Goal: Task Accomplishment & Management: Complete application form

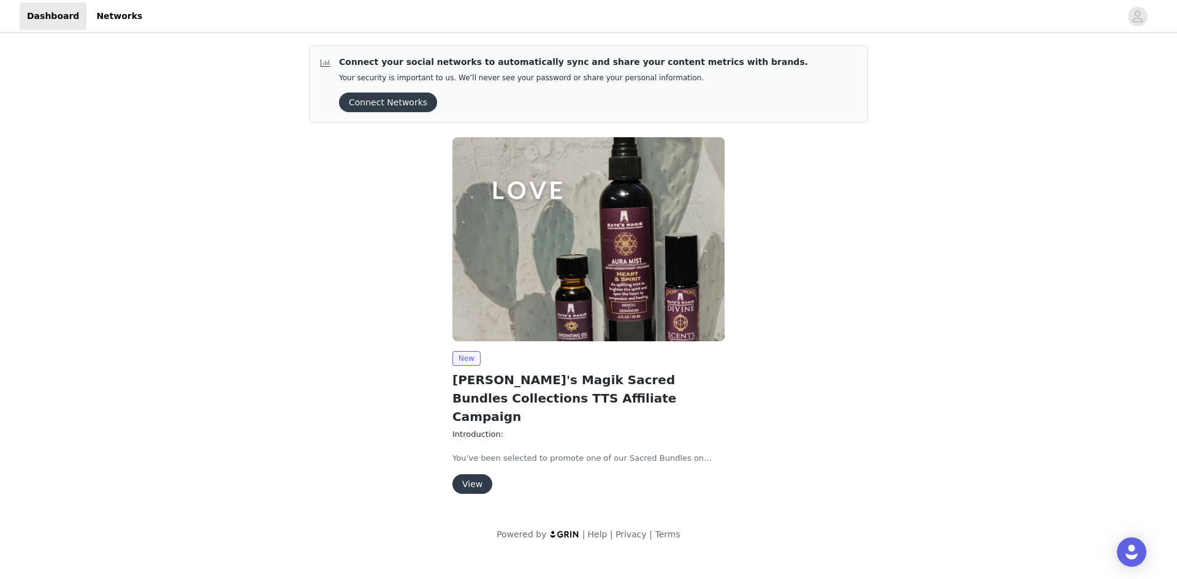
click at [455, 474] on button "View" at bounding box center [472, 484] width 40 height 20
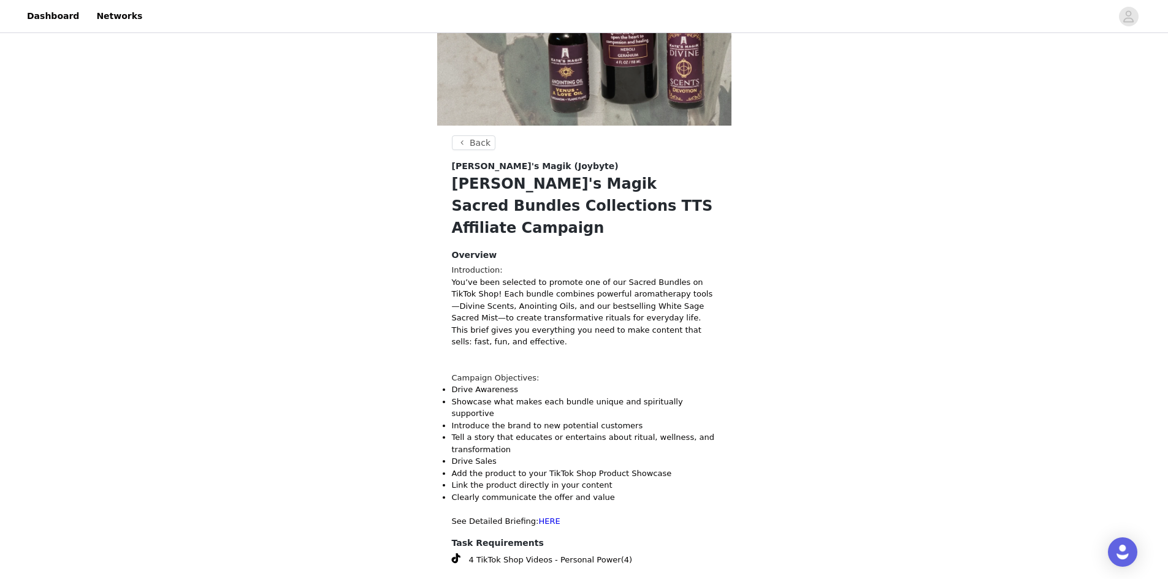
scroll to position [267, 0]
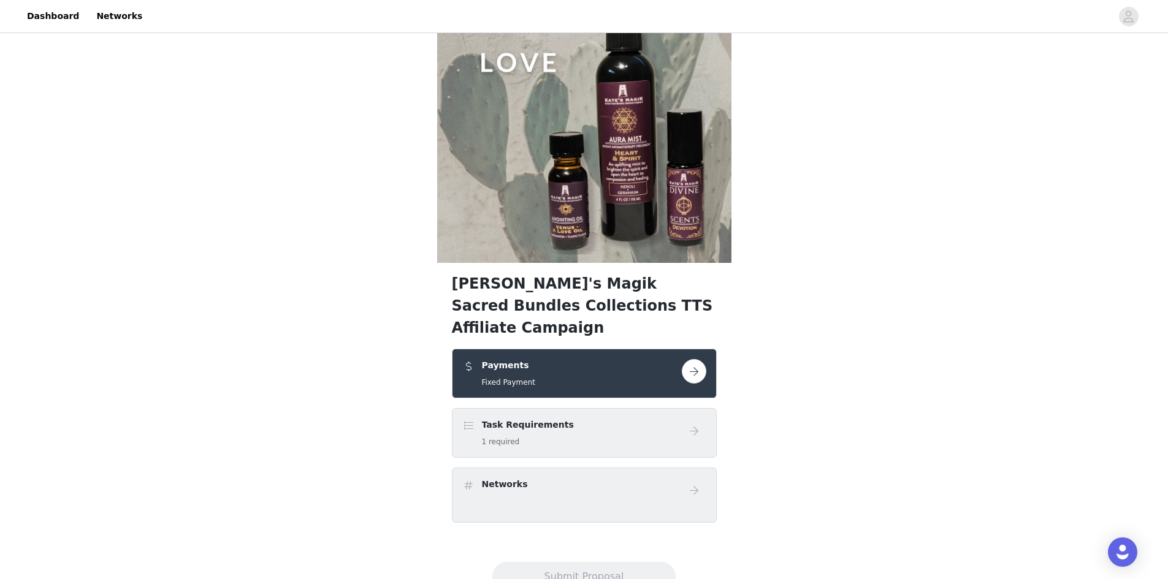
scroll to position [92, 0]
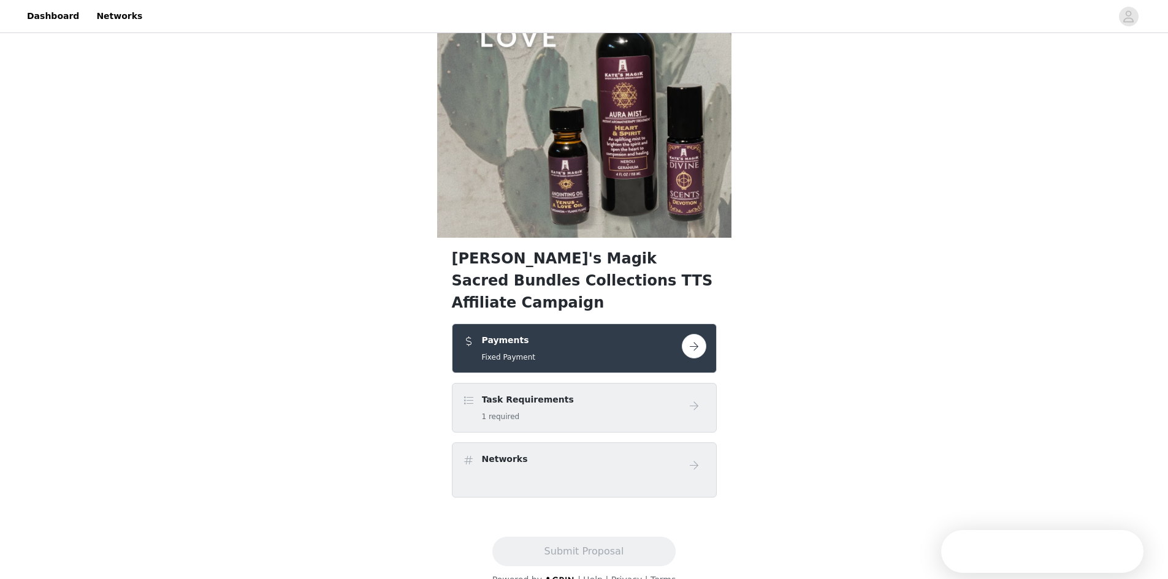
click at [696, 334] on button "button" at bounding box center [694, 346] width 25 height 25
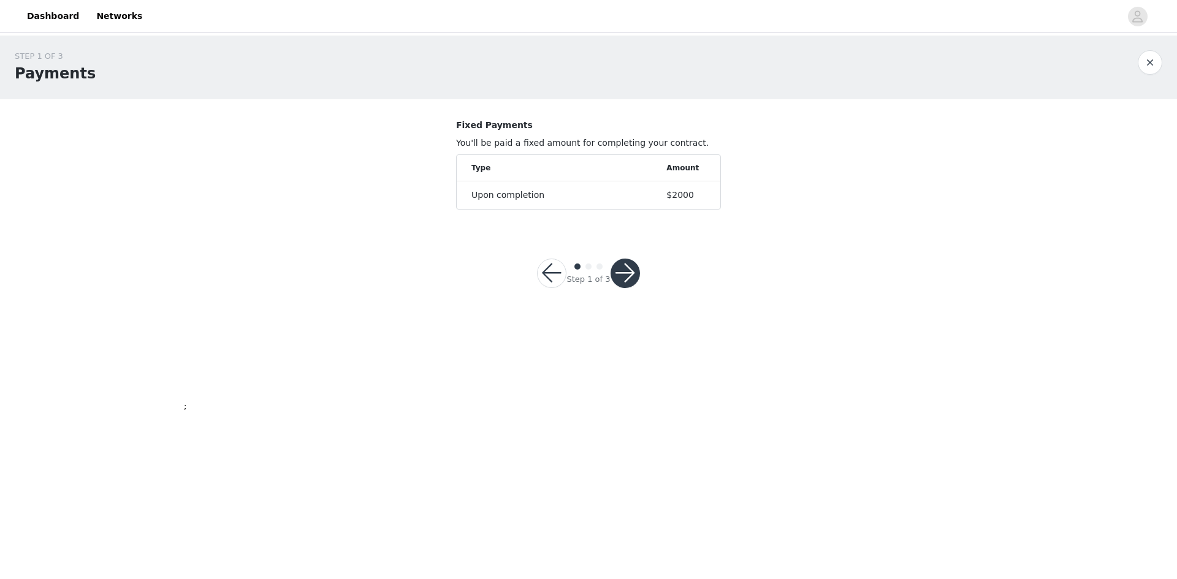
click at [631, 278] on button "button" at bounding box center [624, 273] width 29 height 29
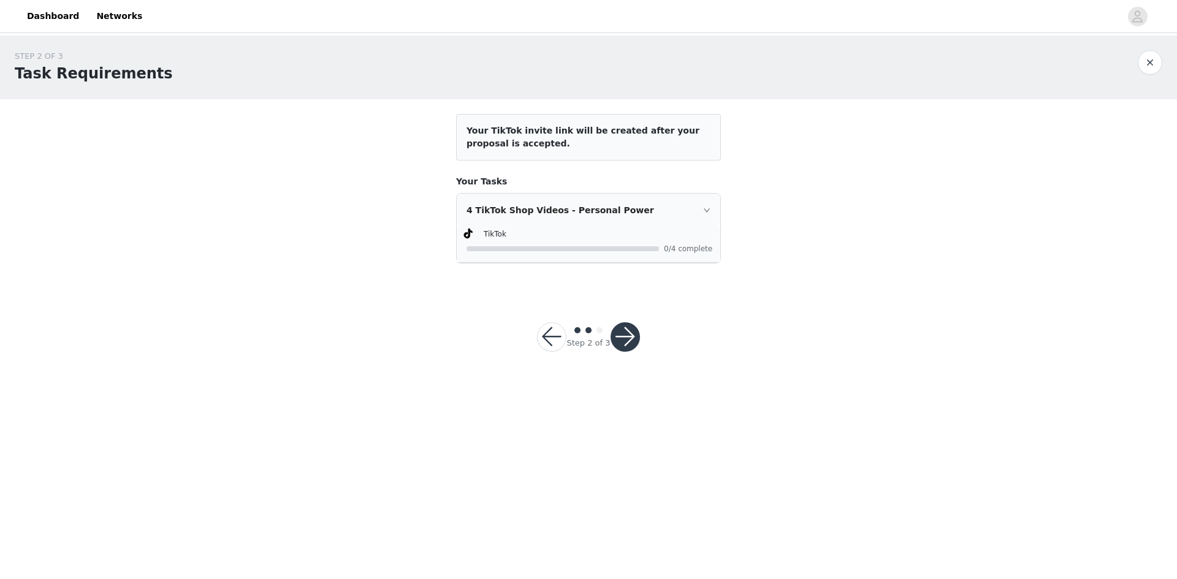
click at [637, 340] on button "button" at bounding box center [624, 336] width 29 height 29
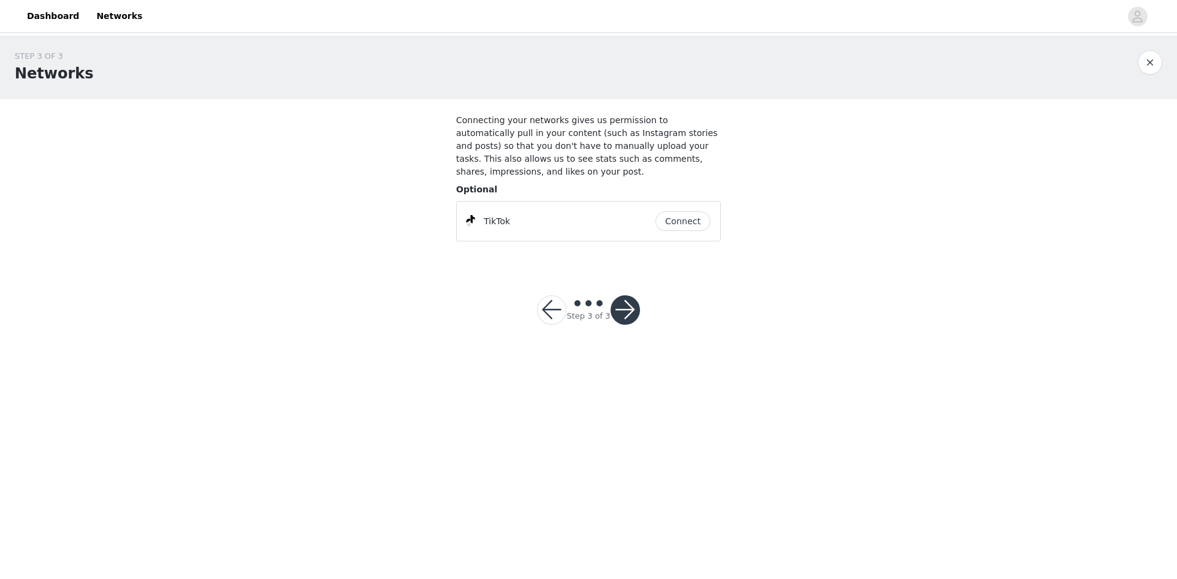
click at [624, 305] on button "button" at bounding box center [624, 309] width 29 height 29
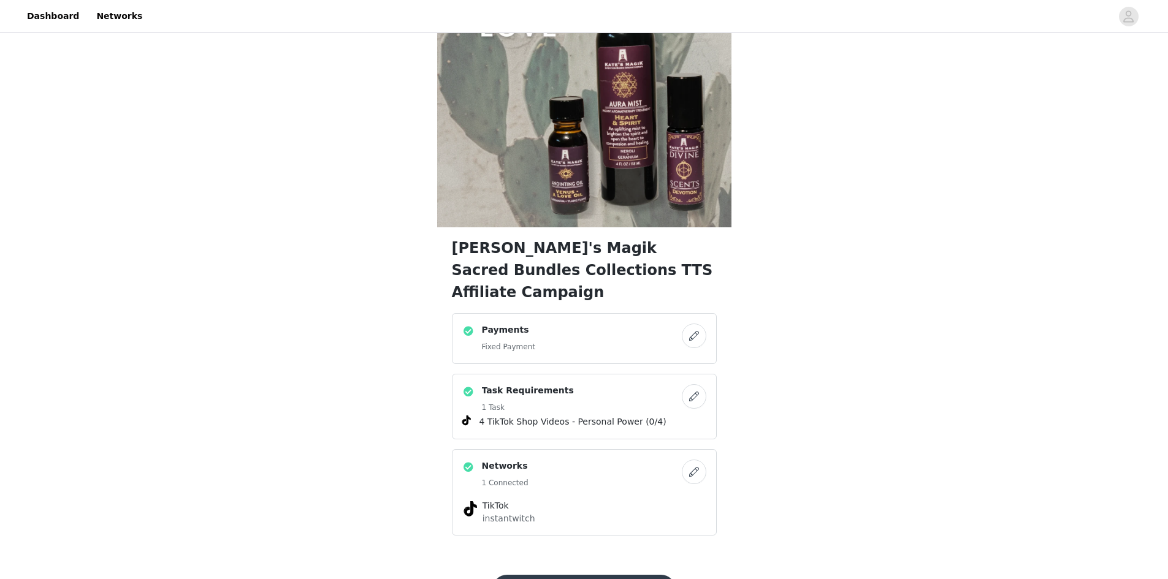
scroll to position [140, 0]
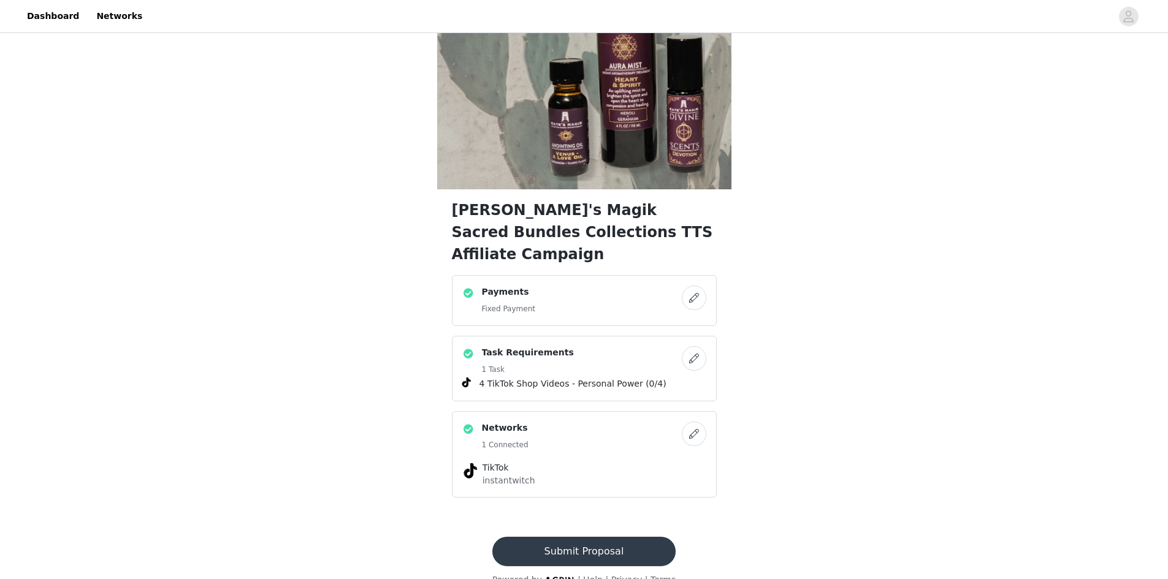
click at [699, 422] on button "button" at bounding box center [694, 434] width 25 height 25
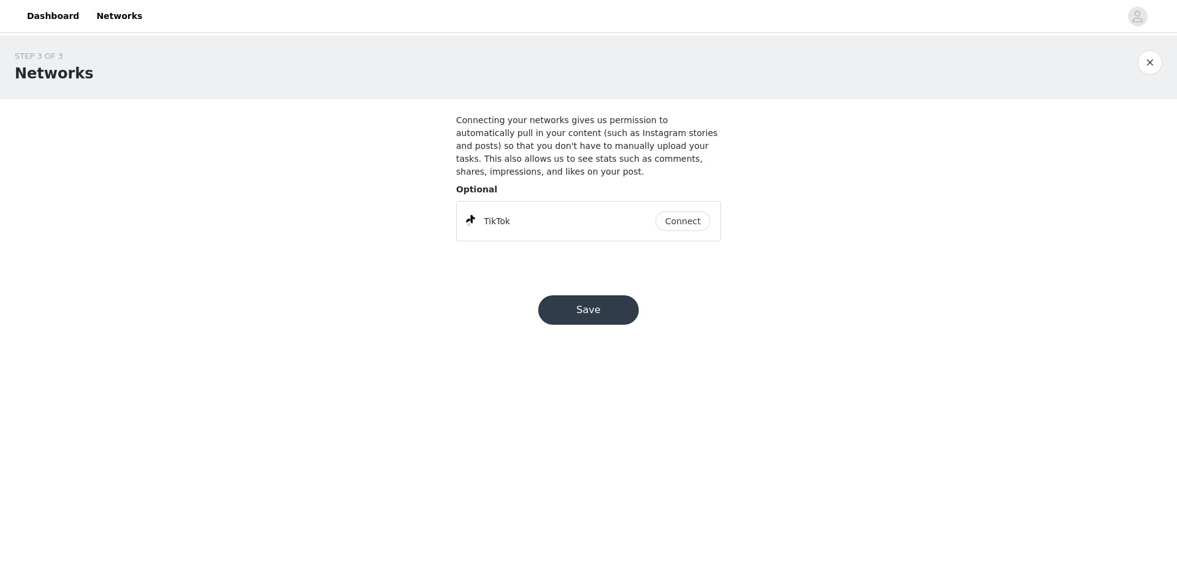
click at [696, 211] on button "Connect" at bounding box center [682, 221] width 55 height 20
click at [618, 302] on button "Save" at bounding box center [588, 316] width 101 height 29
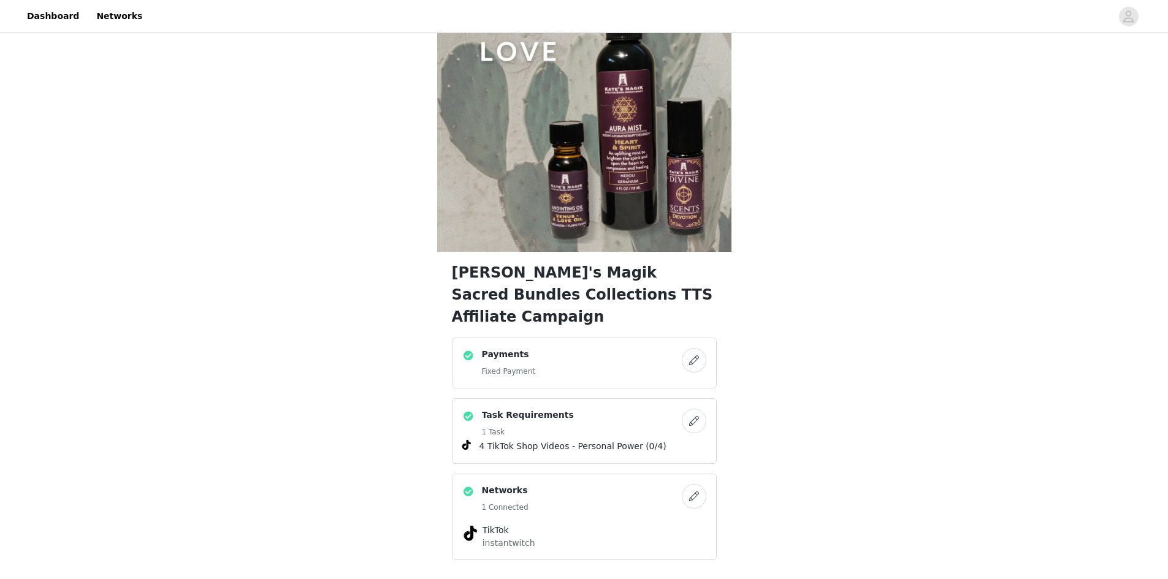
scroll to position [140, 0]
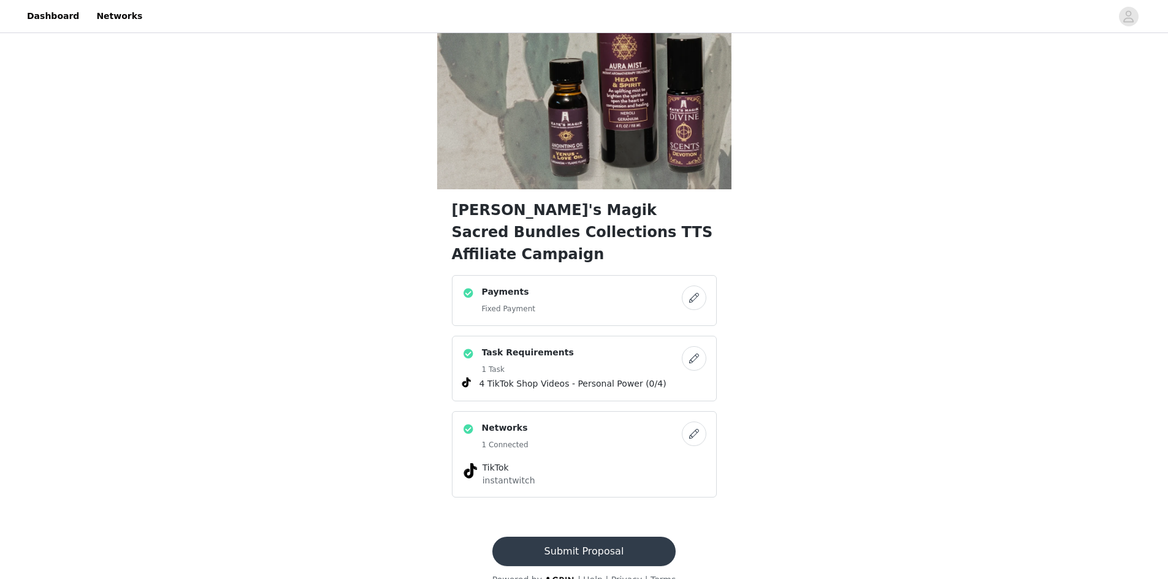
click at [696, 286] on button "button" at bounding box center [694, 298] width 25 height 25
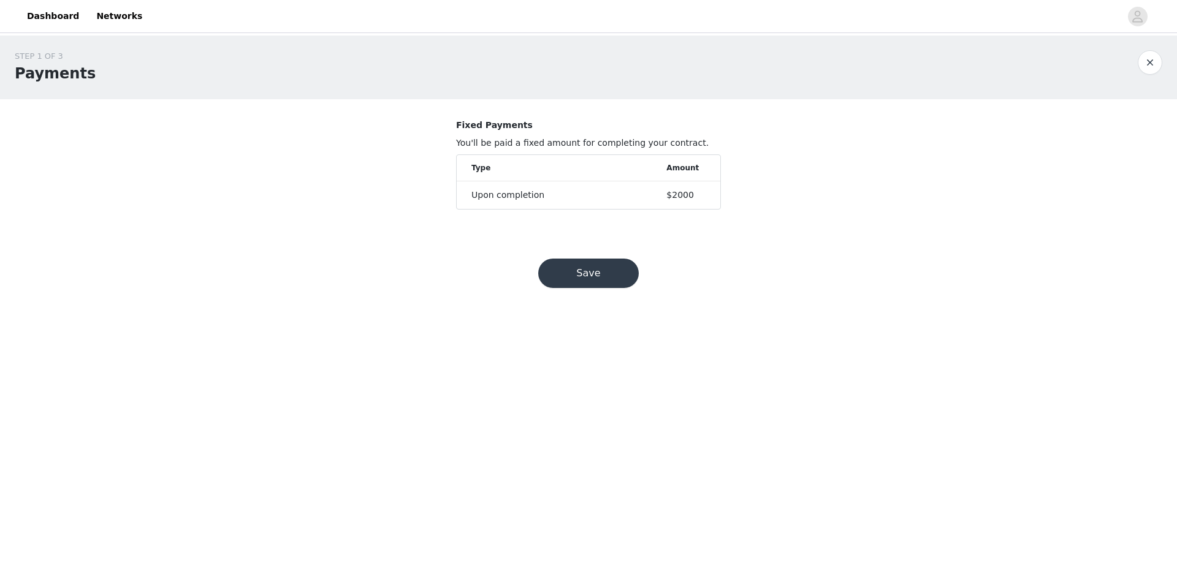
click at [691, 191] on div "$2000" at bounding box center [685, 195] width 39 height 13
click at [622, 266] on button "Save" at bounding box center [588, 273] width 101 height 29
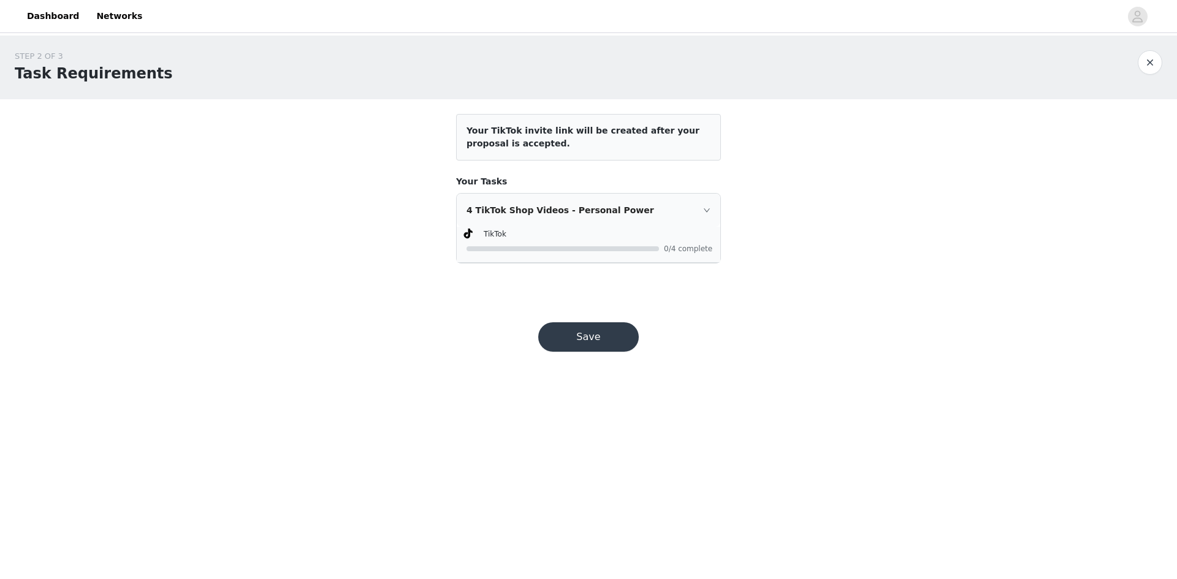
click at [706, 211] on icon "icon: right" at bounding box center [707, 210] width 6 height 4
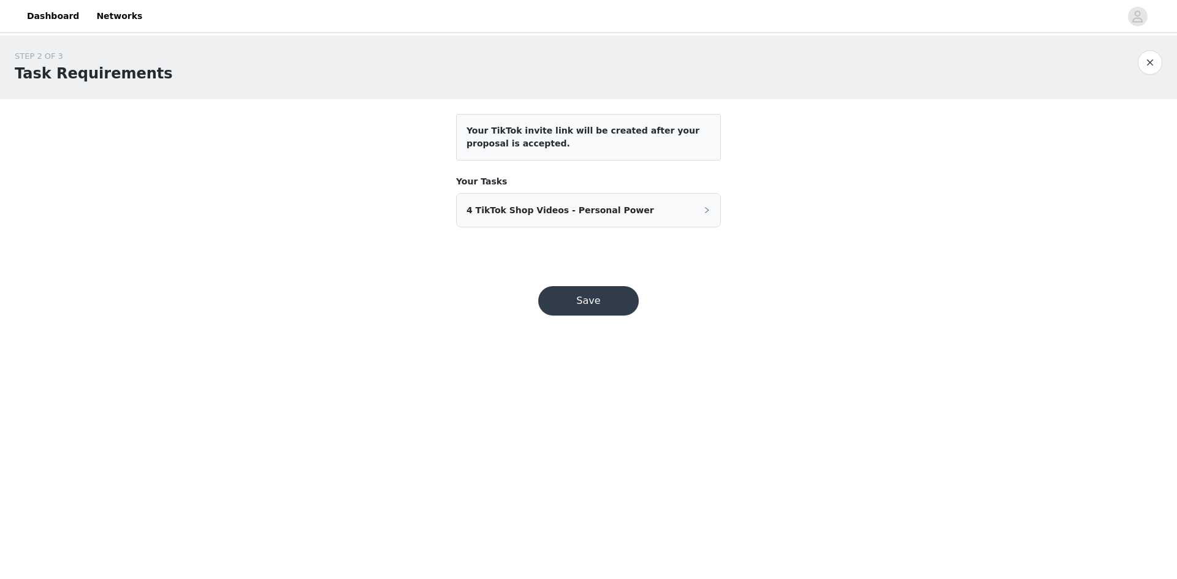
click at [706, 211] on icon "icon: right" at bounding box center [707, 210] width 4 height 6
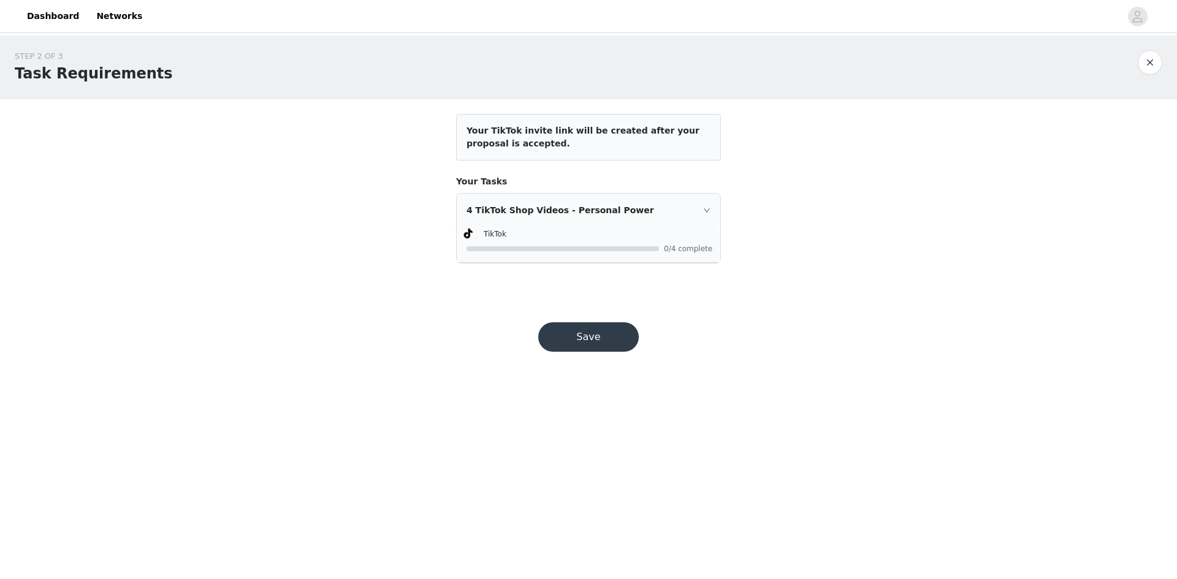
click at [596, 360] on div "Save" at bounding box center [588, 337] width 130 height 59
click at [597, 346] on button "Save" at bounding box center [588, 336] width 101 height 29
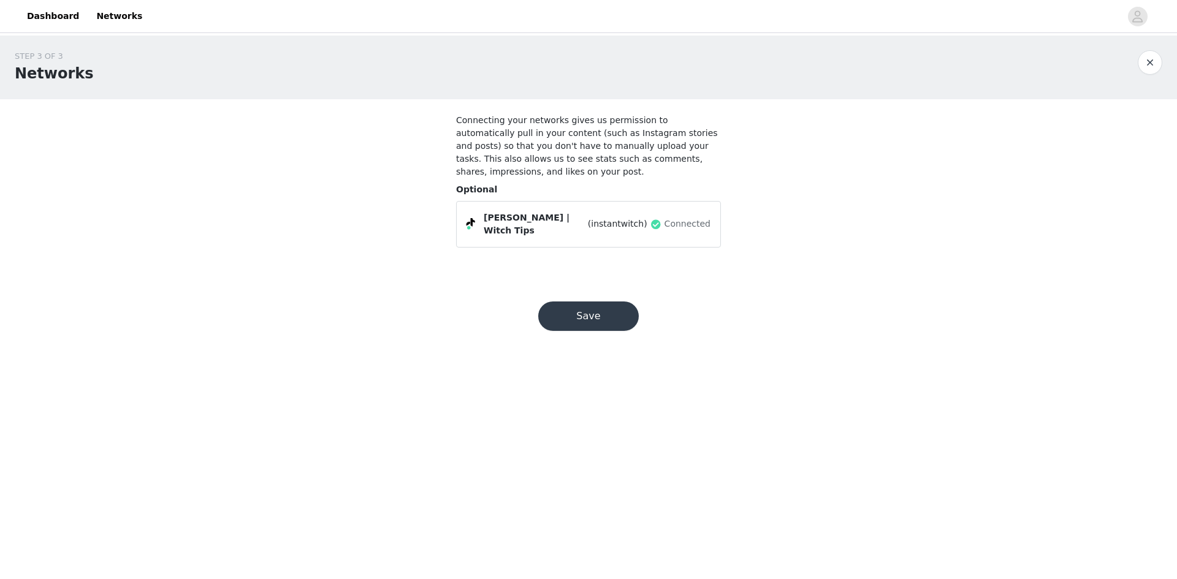
click at [636, 308] on div "Save" at bounding box center [588, 316] width 130 height 59
click at [616, 305] on button "Save" at bounding box center [588, 316] width 101 height 29
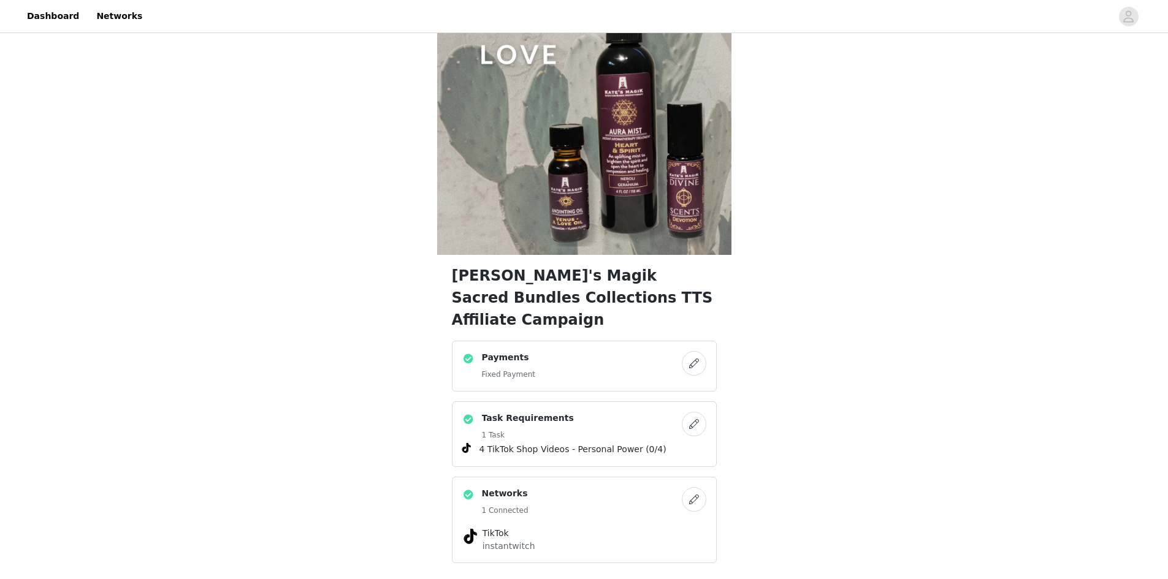
scroll to position [140, 0]
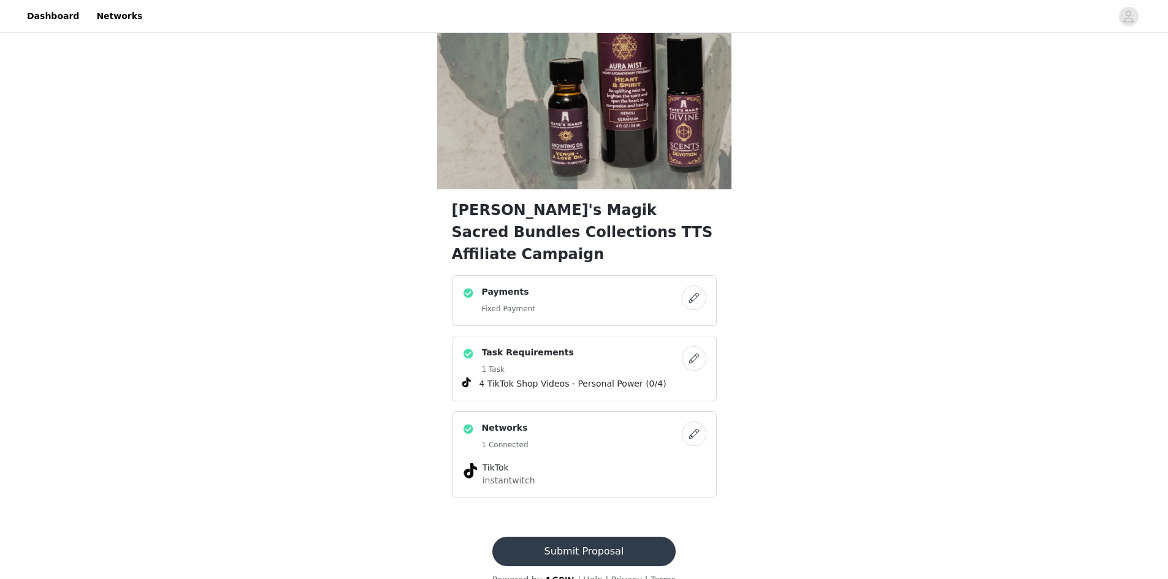
click at [614, 537] on button "Submit Proposal" at bounding box center [583, 551] width 183 height 29
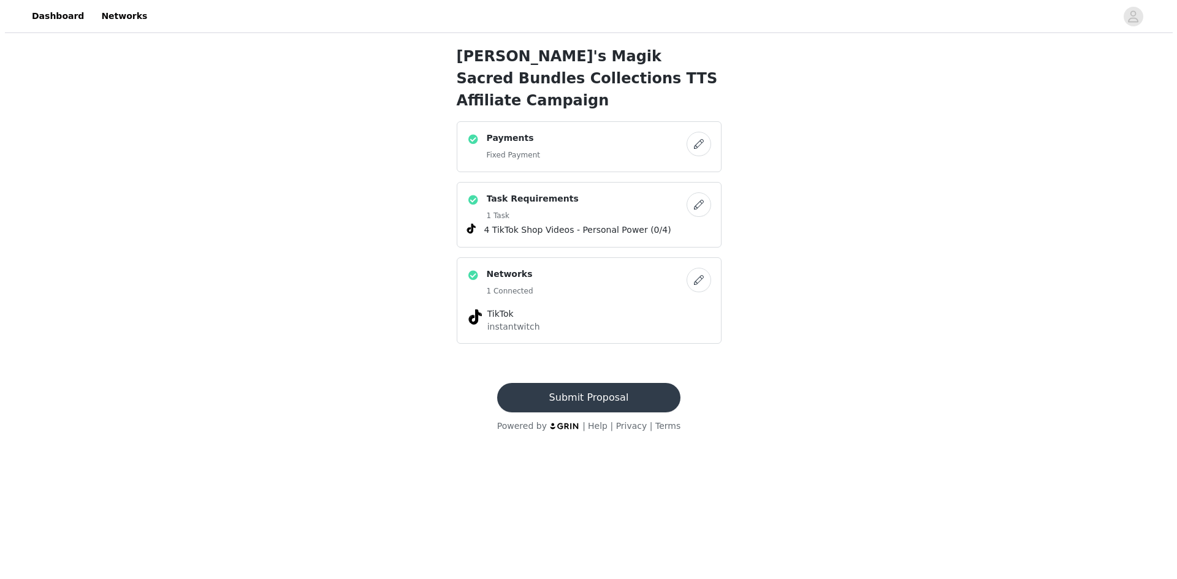
scroll to position [0, 0]
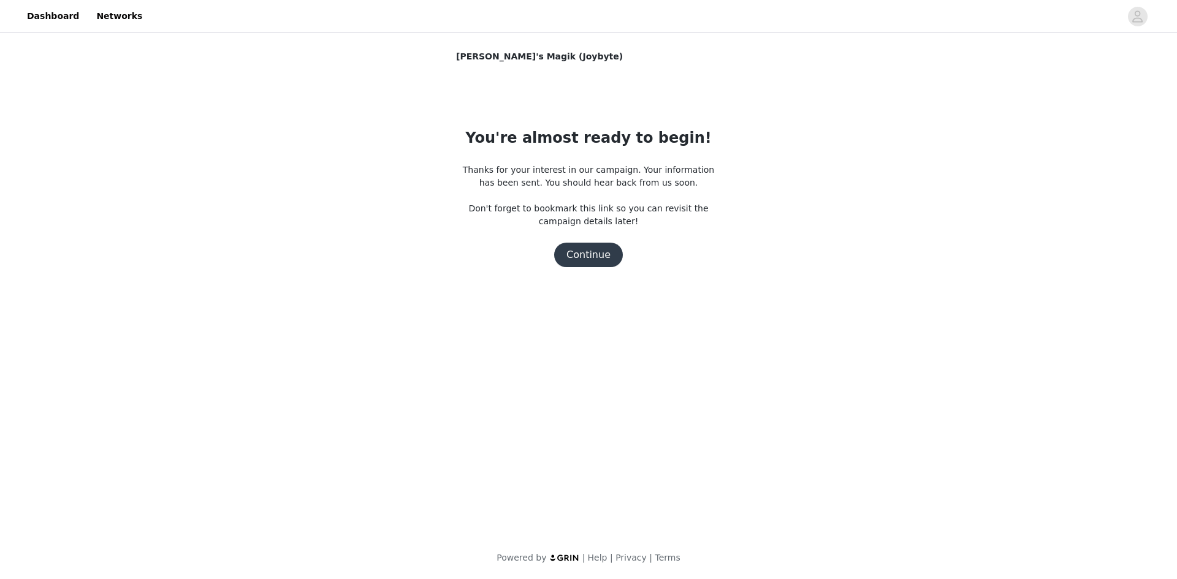
click at [589, 257] on button "Continue" at bounding box center [588, 255] width 69 height 25
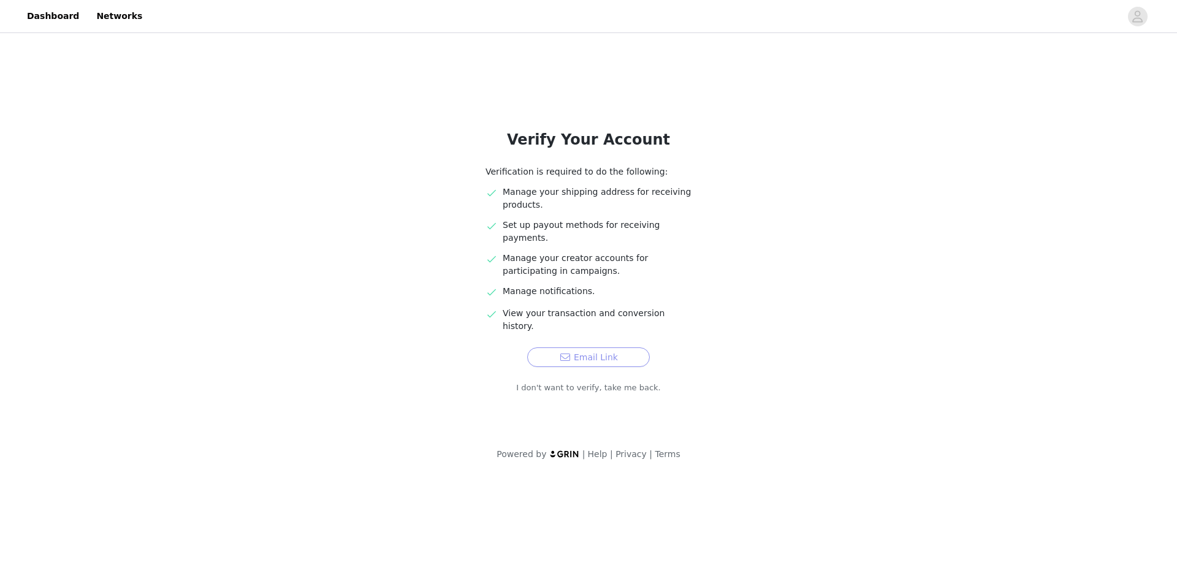
click at [598, 348] on button "Email Link" at bounding box center [588, 358] width 123 height 20
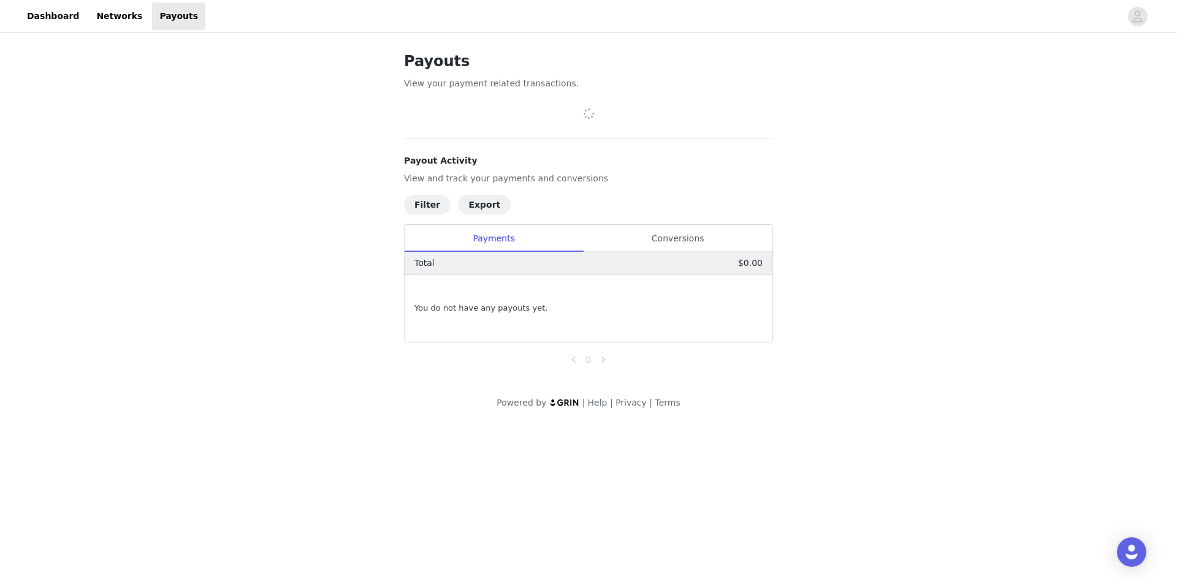
click at [645, 22] on div at bounding box center [662, 16] width 915 height 28
